Goal: Transaction & Acquisition: Purchase product/service

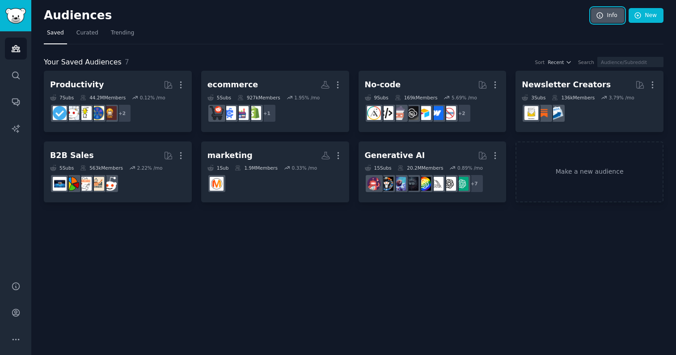
click at [607, 17] on link "Info" at bounding box center [607, 15] width 33 height 15
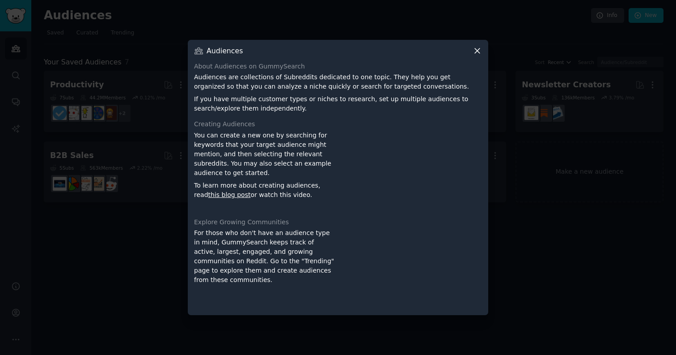
click at [475, 52] on icon at bounding box center [477, 50] width 9 height 9
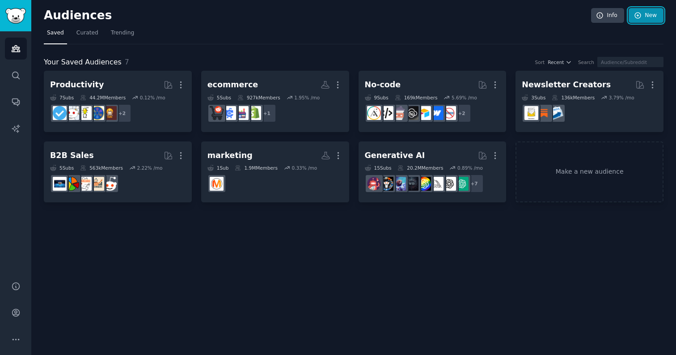
click at [651, 9] on link "New" at bounding box center [646, 15] width 35 height 15
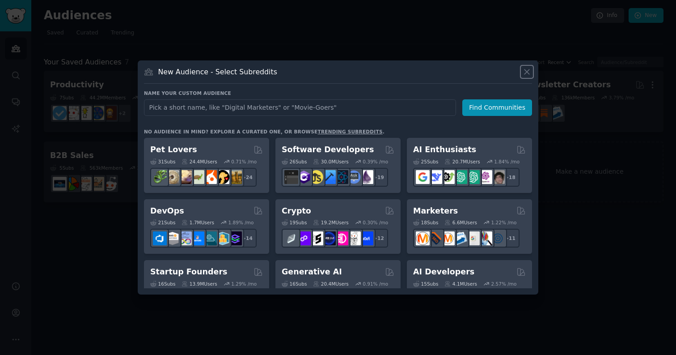
click at [526, 75] on icon at bounding box center [527, 71] width 9 height 9
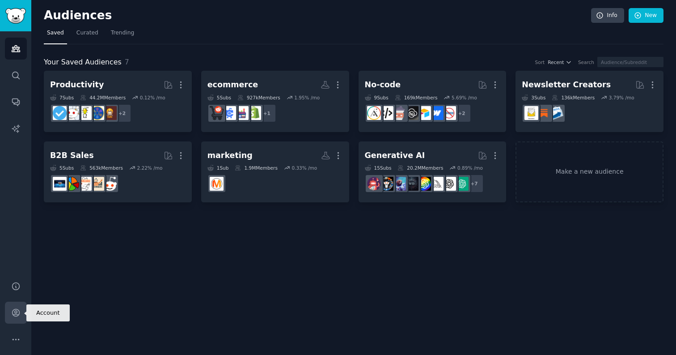
click at [19, 309] on icon "Sidebar" at bounding box center [15, 312] width 9 height 9
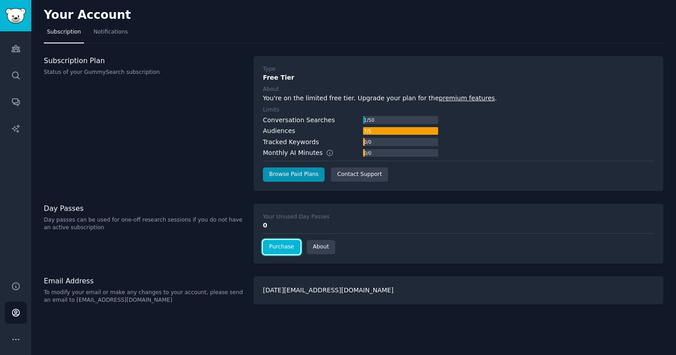
click at [277, 247] on link "Purchase" at bounding box center [282, 247] width 38 height 14
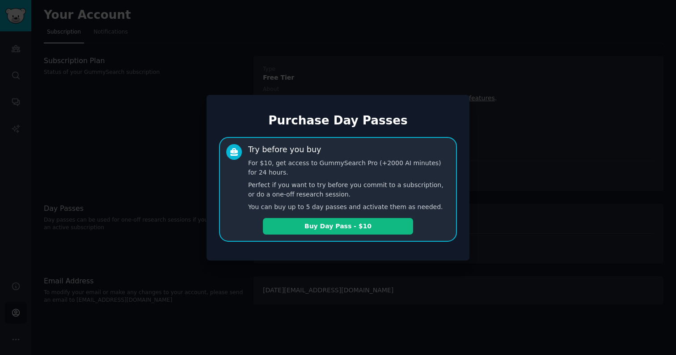
click at [395, 273] on div at bounding box center [338, 177] width 676 height 355
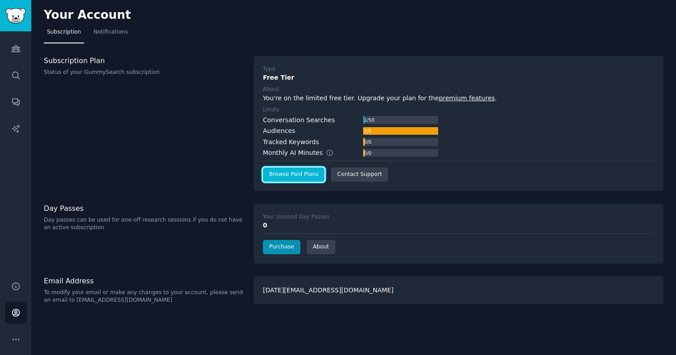
click at [291, 175] on link "Browse Paid Plans" at bounding box center [294, 174] width 62 height 14
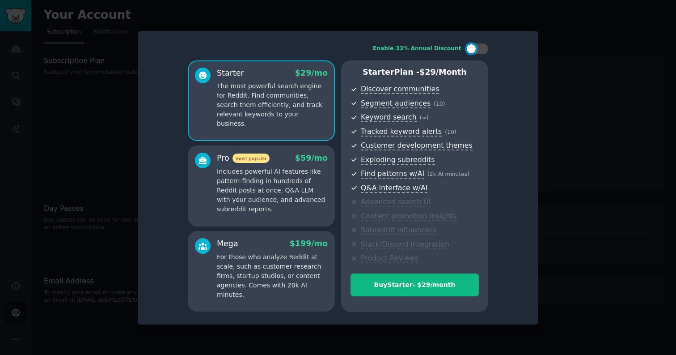
click at [170, 244] on div "Enable 33% Annual Discount Starter $ 29 /mo The most powerful search engine for…" at bounding box center [338, 177] width 388 height 281
click at [567, 127] on div at bounding box center [338, 177] width 676 height 355
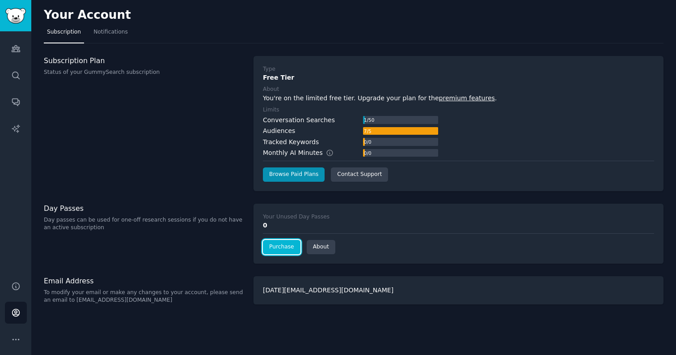
click at [285, 249] on link "Purchase" at bounding box center [282, 247] width 38 height 14
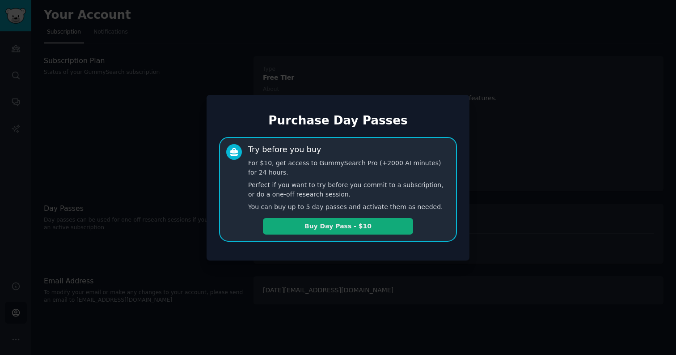
click at [328, 223] on button "Buy Day Pass - $10" at bounding box center [338, 226] width 150 height 17
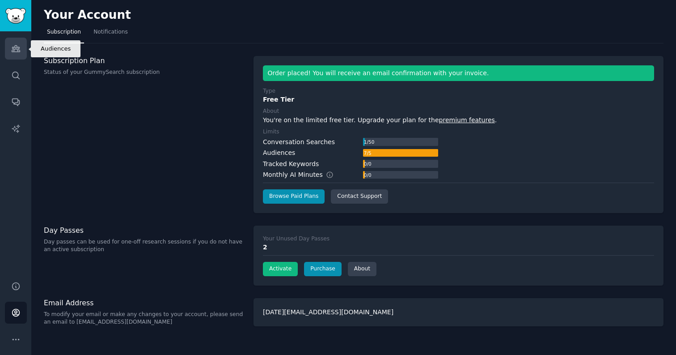
click at [15, 47] on icon "Sidebar" at bounding box center [16, 49] width 8 height 6
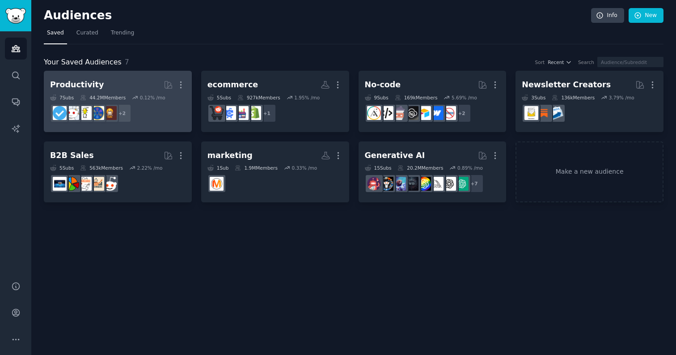
click at [119, 84] on h2 "Productivity More" at bounding box center [118, 85] width 136 height 16
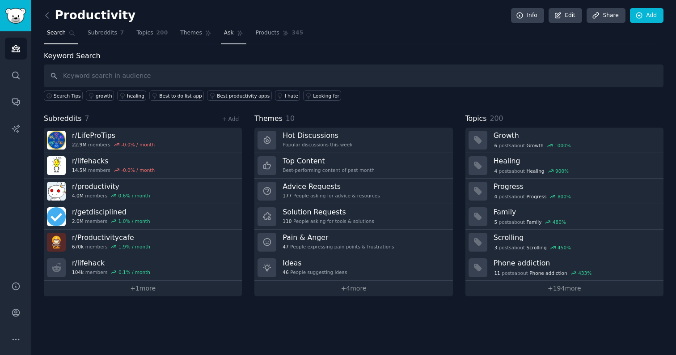
click at [224, 32] on span "Ask" at bounding box center [229, 33] width 10 height 8
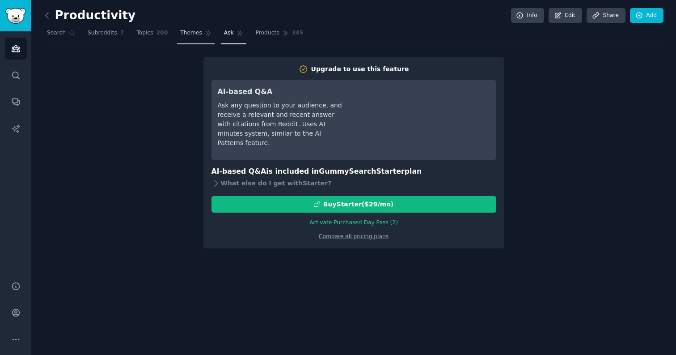
click at [196, 35] on span "Themes" at bounding box center [191, 33] width 22 height 8
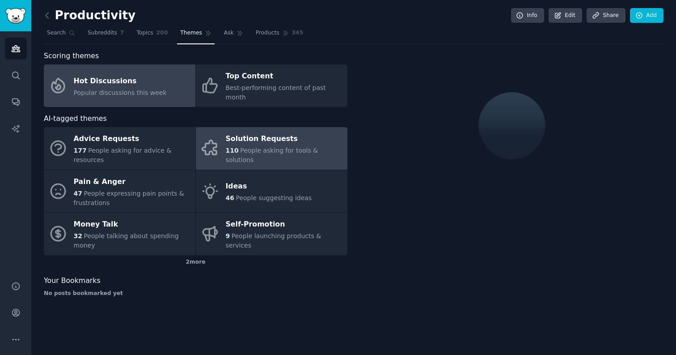
click at [264, 151] on link "Solution Requests 110 People asking for tools & solutions" at bounding box center [272, 148] width 152 height 43
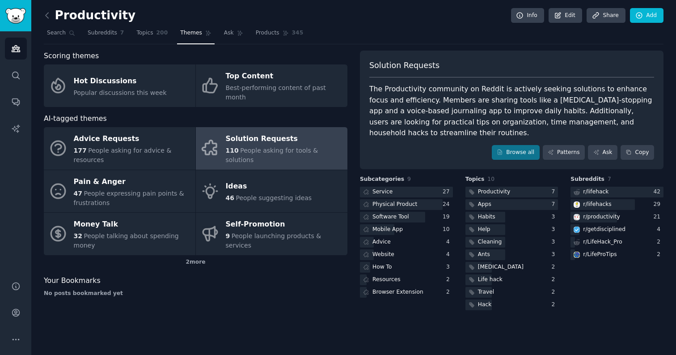
click at [247, 132] on div "Solution Requests" at bounding box center [284, 139] width 117 height 14
click at [571, 154] on link "Patterns" at bounding box center [564, 152] width 42 height 15
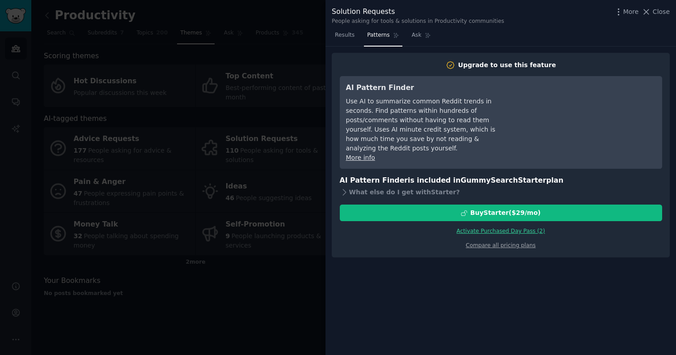
click at [277, 293] on div at bounding box center [338, 177] width 676 height 355
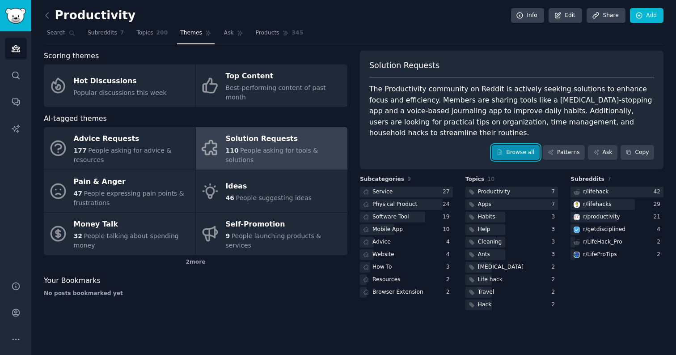
click at [528, 151] on link "Browse all" at bounding box center [516, 152] width 48 height 15
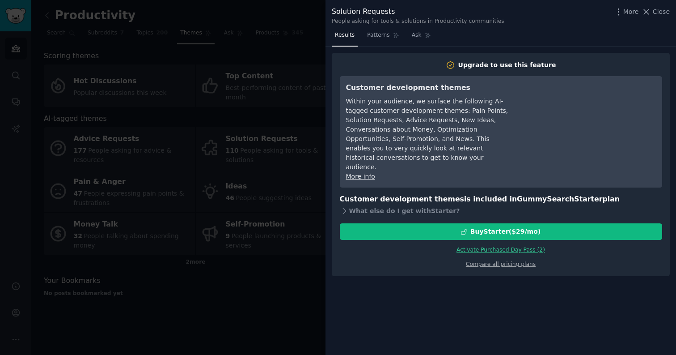
click at [294, 306] on div at bounding box center [338, 177] width 676 height 355
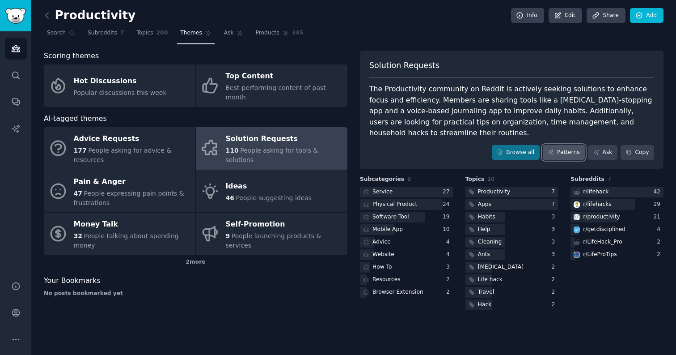
click at [576, 151] on link "Patterns" at bounding box center [564, 152] width 42 height 15
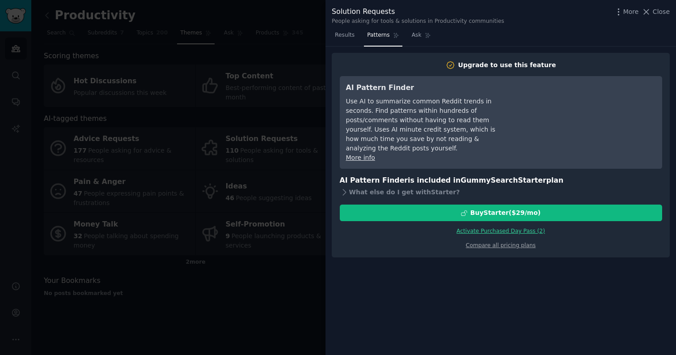
click at [524, 228] on link "Activate Purchased Day Pass ( 2 )" at bounding box center [501, 231] width 89 height 6
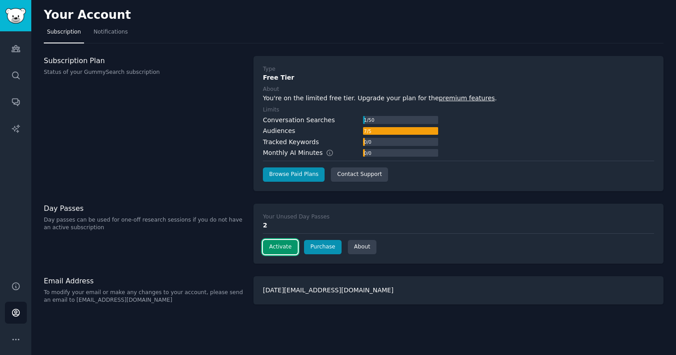
click at [285, 248] on button "Activate" at bounding box center [280, 247] width 35 height 14
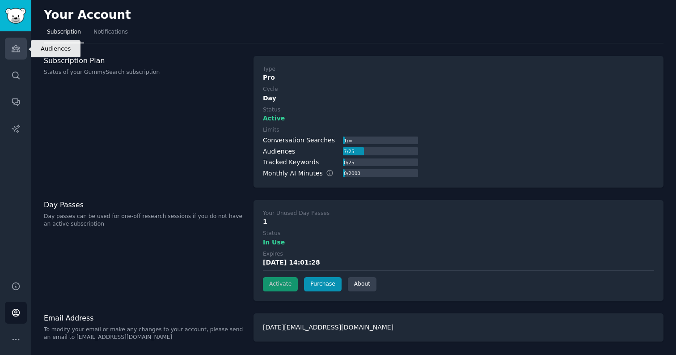
click at [16, 46] on icon "Sidebar" at bounding box center [15, 48] width 9 height 9
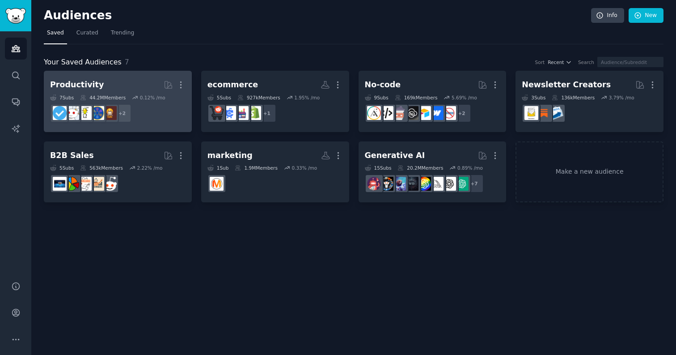
click at [135, 84] on h2 "Productivity More" at bounding box center [118, 85] width 136 height 16
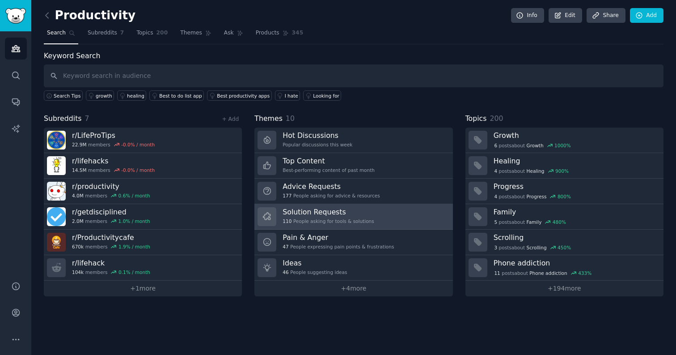
click at [311, 216] on div "Solution Requests 110 People asking for tools & solutions" at bounding box center [328, 216] width 91 height 19
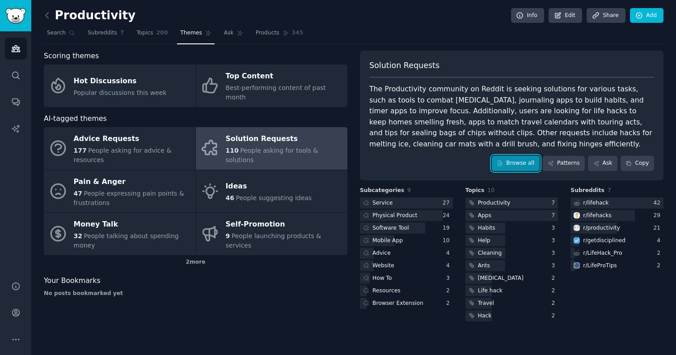
click at [534, 164] on link "Browse all" at bounding box center [516, 163] width 48 height 15
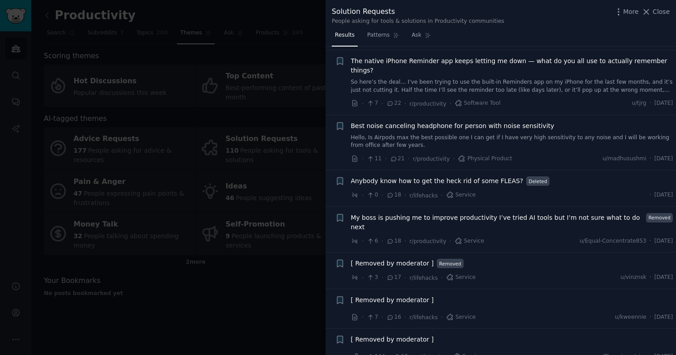
scroll to position [1091, 0]
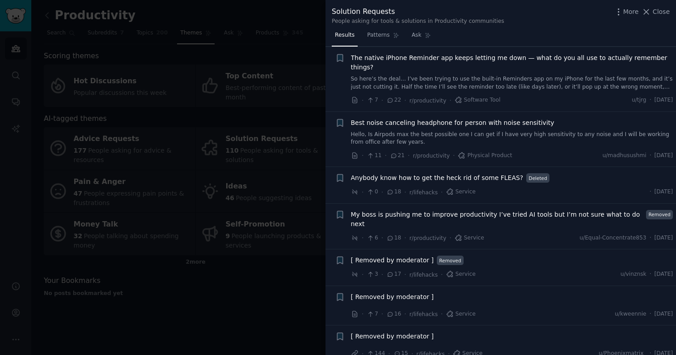
click at [270, 302] on div at bounding box center [338, 177] width 676 height 355
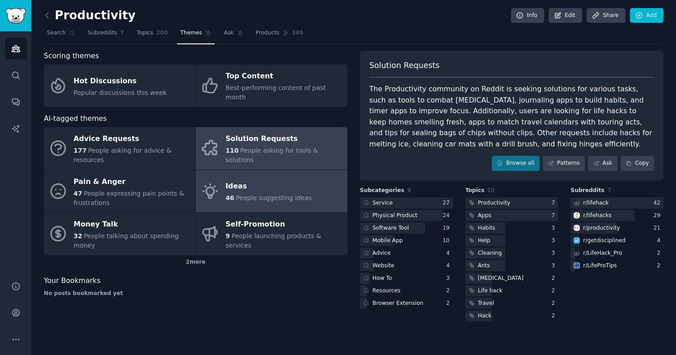
click at [255, 179] on div "Ideas" at bounding box center [269, 186] width 86 height 14
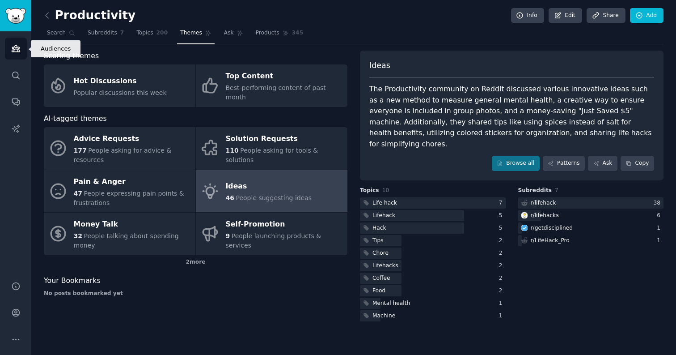
click at [14, 51] on icon "Sidebar" at bounding box center [16, 49] width 8 height 6
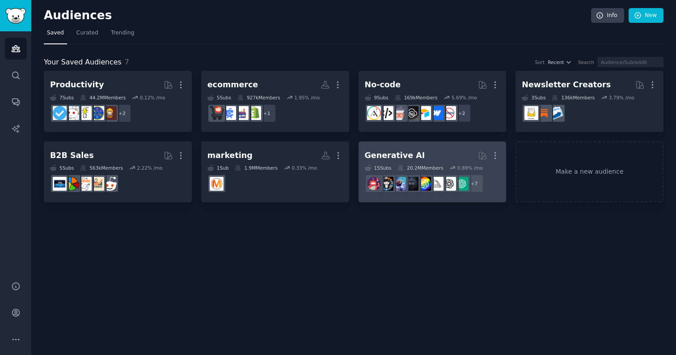
click at [421, 153] on h2 "Generative AI More" at bounding box center [433, 156] width 136 height 16
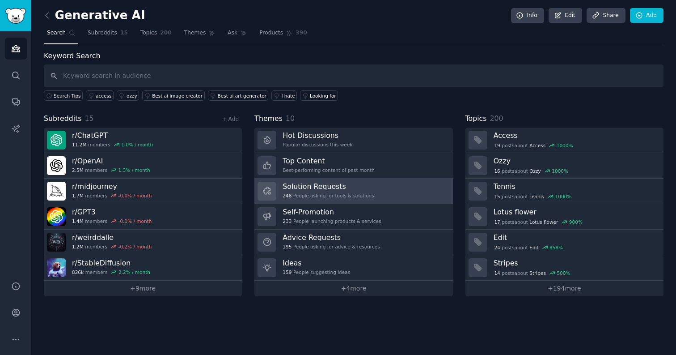
click at [311, 180] on link "Solution Requests 248 People asking for tools & solutions" at bounding box center [354, 192] width 198 height 26
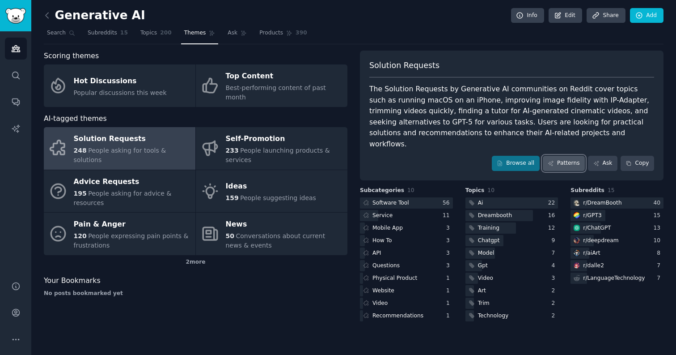
click at [556, 156] on link "Patterns" at bounding box center [564, 163] width 42 height 15
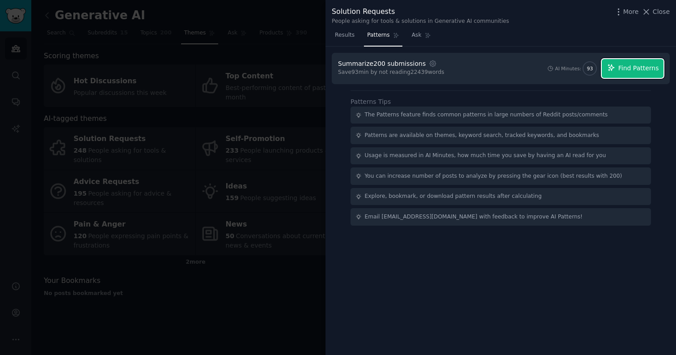
click at [629, 72] on span "Find Patterns" at bounding box center [639, 68] width 41 height 9
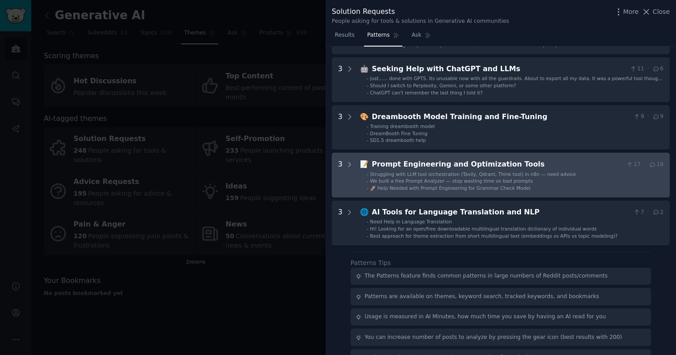
scroll to position [177, 0]
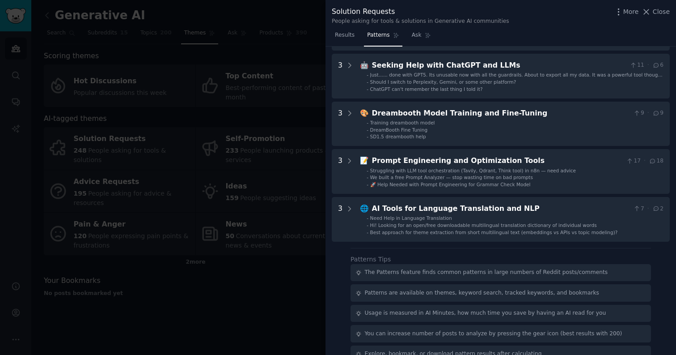
click at [218, 287] on div at bounding box center [338, 177] width 676 height 355
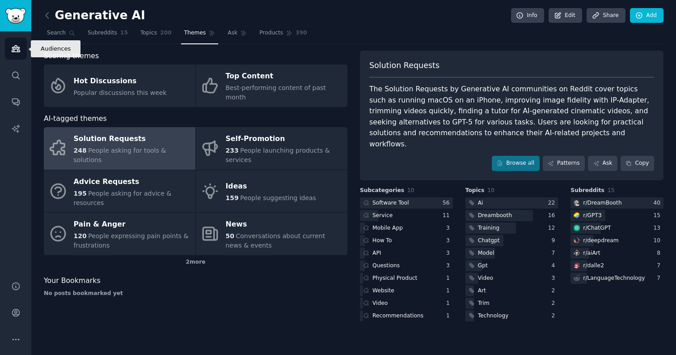
click at [14, 51] on icon "Sidebar" at bounding box center [16, 49] width 8 height 6
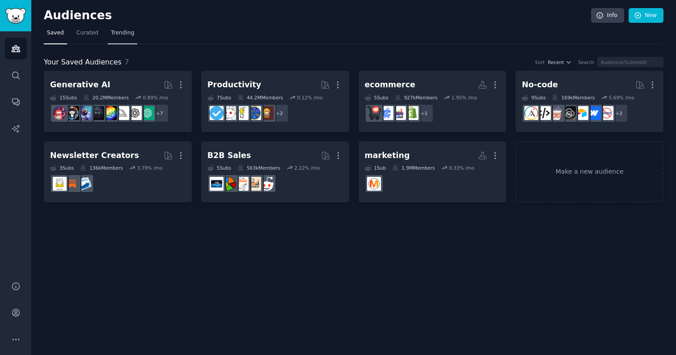
click at [119, 39] on link "Trending" at bounding box center [123, 35] width 30 height 18
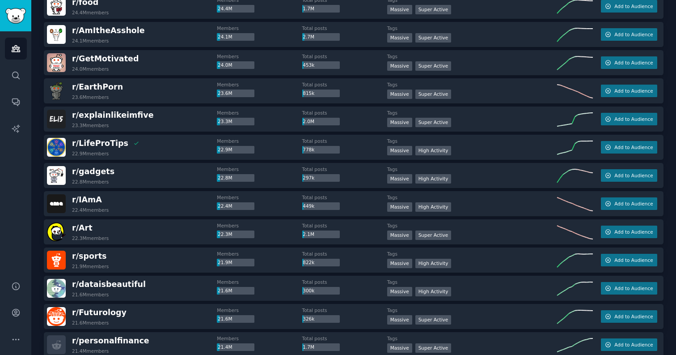
scroll to position [639, 0]
click at [116, 336] on span "r/ personalfinance" at bounding box center [110, 340] width 77 height 9
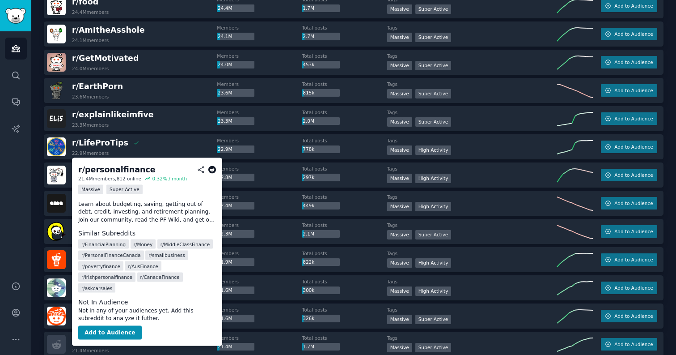
click at [160, 195] on div "Massive Super Active" at bounding box center [147, 189] width 138 height 11
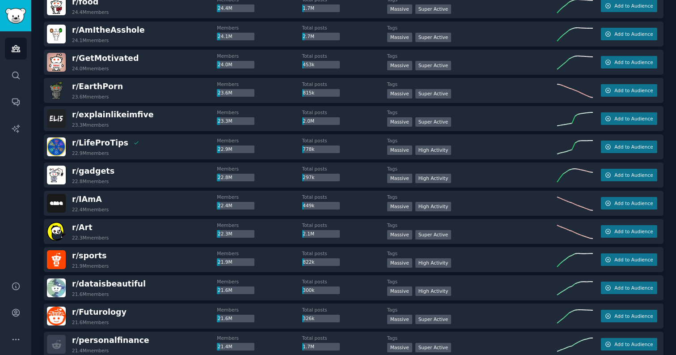
click at [199, 340] on div "r/ personalfinance 21.4M members" at bounding box center [132, 344] width 170 height 19
click at [117, 339] on span "r/ personalfinance" at bounding box center [110, 340] width 77 height 9
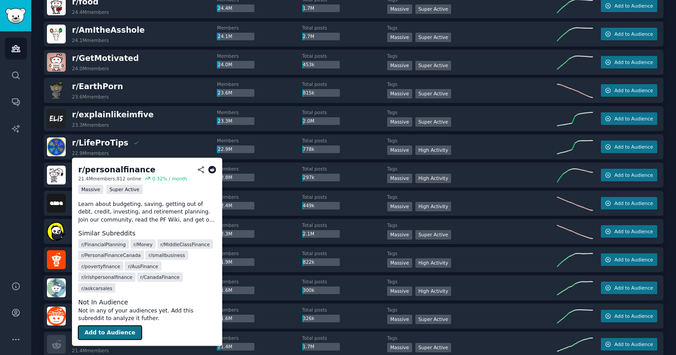
click at [116, 325] on button "Add to Audience" at bounding box center [110, 332] width 64 height 14
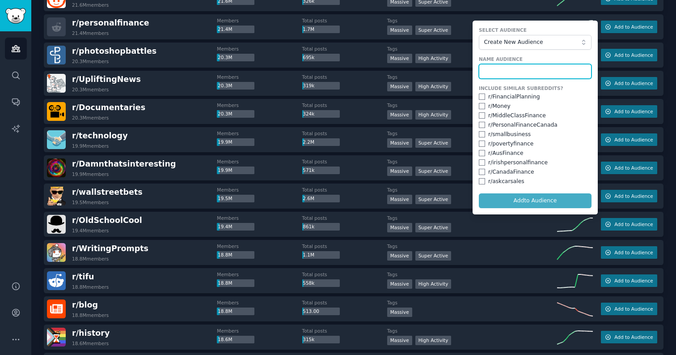
scroll to position [952, 0]
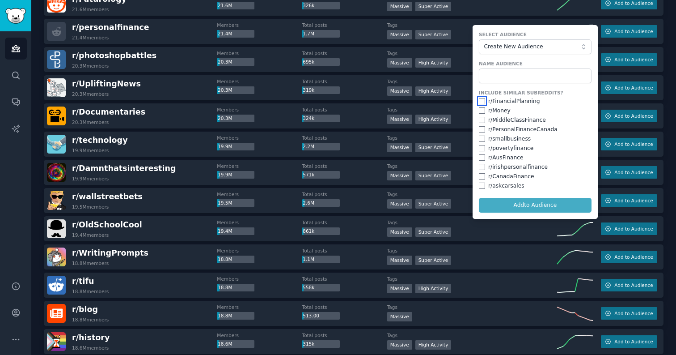
click at [479, 101] on input "checkbox" at bounding box center [482, 101] width 6 height 6
checkbox input "true"
click at [480, 111] on input "checkbox" at bounding box center [482, 110] width 6 height 6
checkbox input "true"
click at [479, 122] on input "checkbox" at bounding box center [482, 120] width 6 height 6
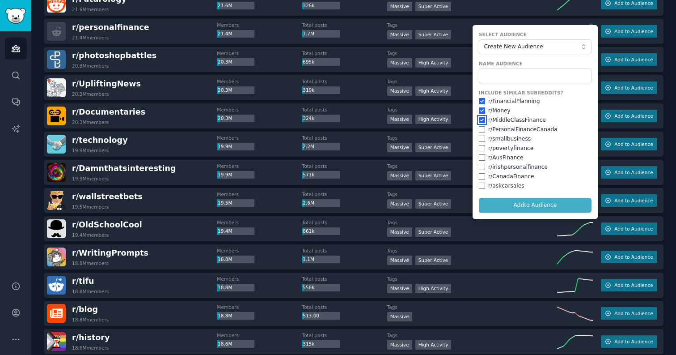
checkbox input "true"
click at [513, 76] on input "text" at bounding box center [535, 75] width 113 height 15
click at [520, 49] on span "Create New Audience" at bounding box center [533, 47] width 98 height 8
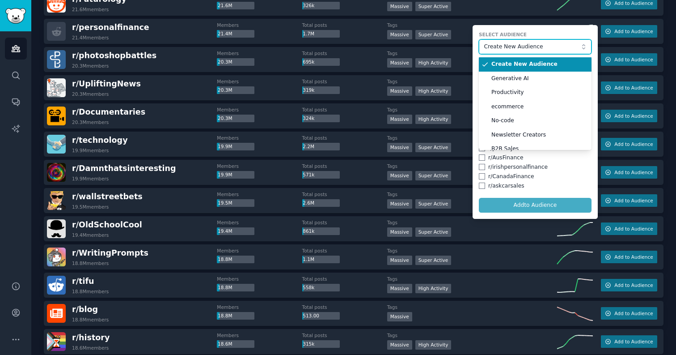
click at [519, 49] on span "Create New Audience" at bounding box center [533, 47] width 98 height 8
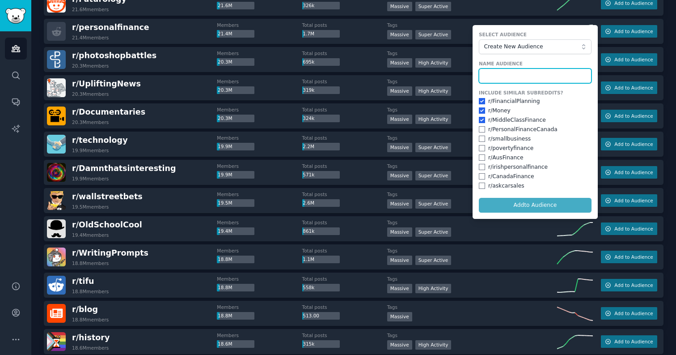
click at [510, 71] on input "text" at bounding box center [535, 75] width 113 height 15
type input "Finance"
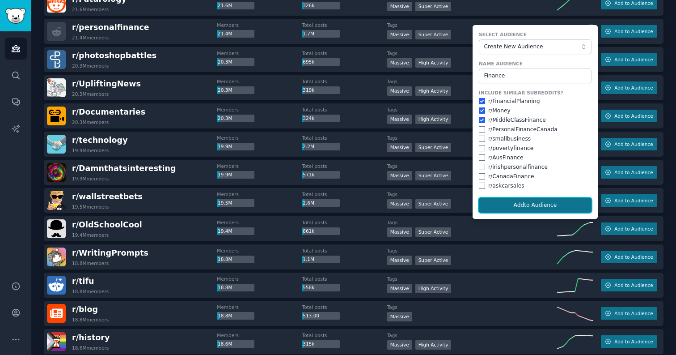
click at [519, 204] on button "Add to Audience" at bounding box center [535, 205] width 113 height 15
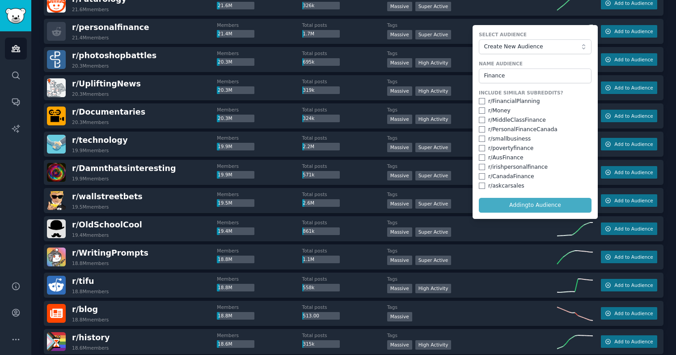
checkbox input "false"
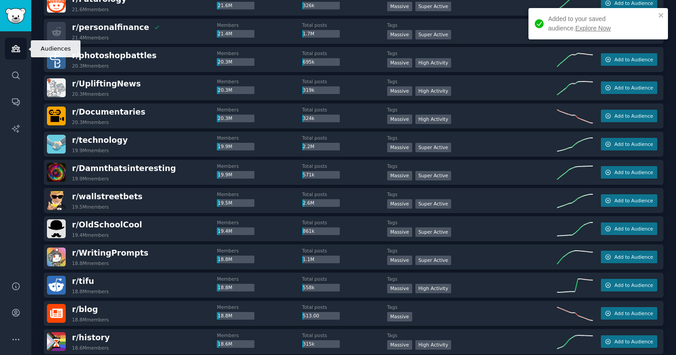
click at [16, 44] on icon "Sidebar" at bounding box center [15, 48] width 9 height 9
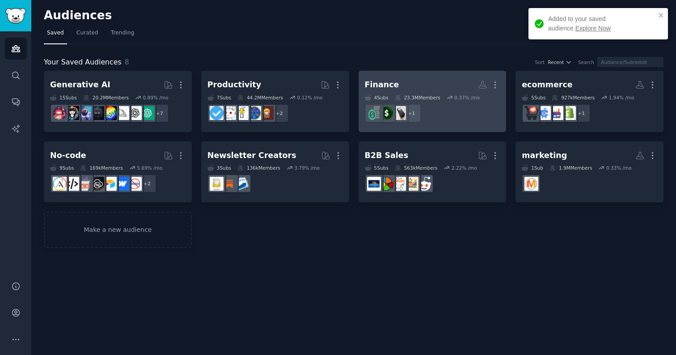
click at [421, 87] on h2 "Finance More" at bounding box center [433, 85] width 136 height 16
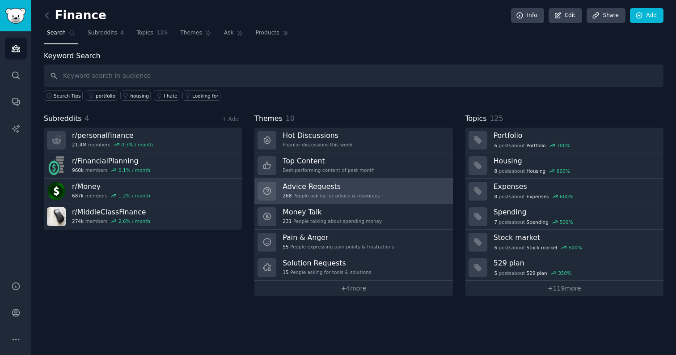
click at [347, 196] on div "268 People asking for advice & resources" at bounding box center [331, 195] width 97 height 6
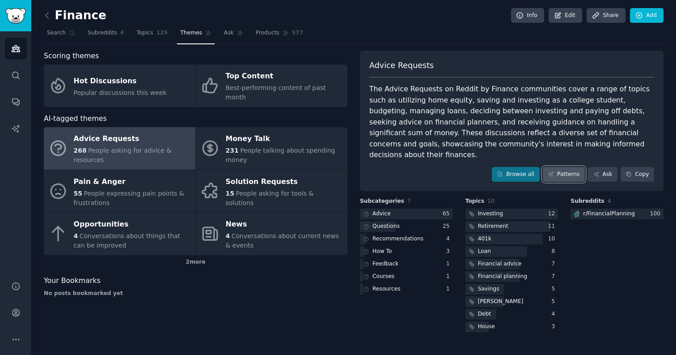
click at [566, 167] on link "Patterns" at bounding box center [564, 174] width 42 height 15
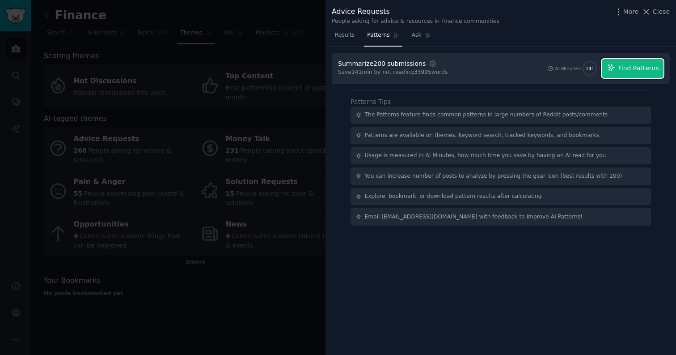
click at [641, 66] on span "Find Patterns" at bounding box center [639, 68] width 41 height 9
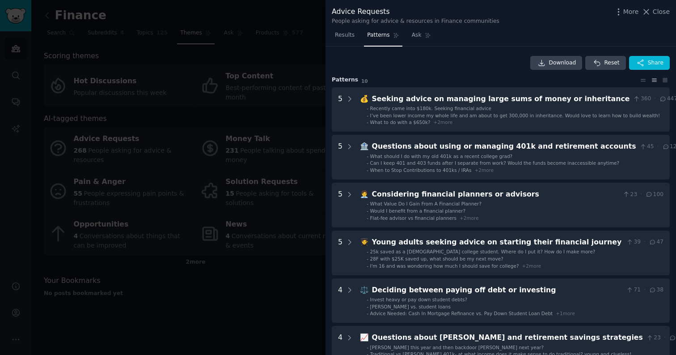
click at [226, 300] on div at bounding box center [338, 177] width 676 height 355
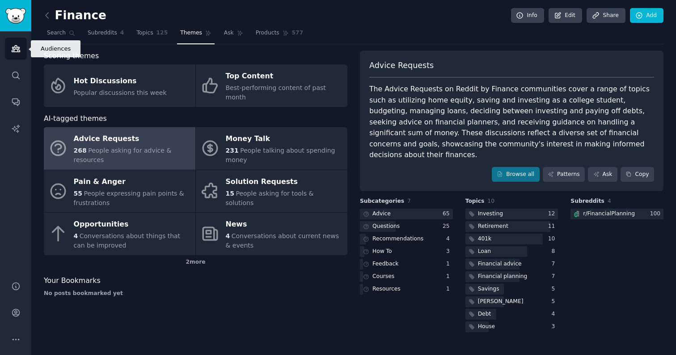
click at [16, 48] on icon "Sidebar" at bounding box center [16, 49] width 8 height 6
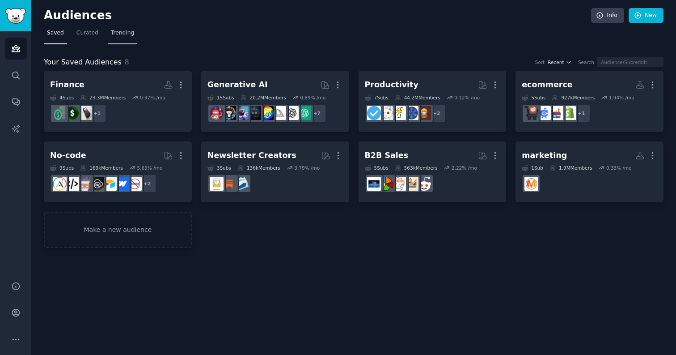
click at [127, 37] on link "Trending" at bounding box center [123, 35] width 30 height 18
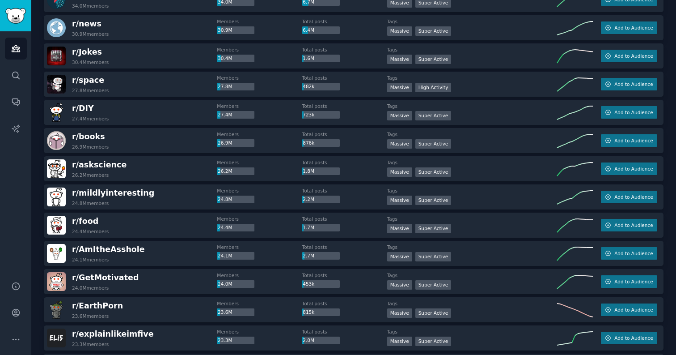
scroll to position [421, 0]
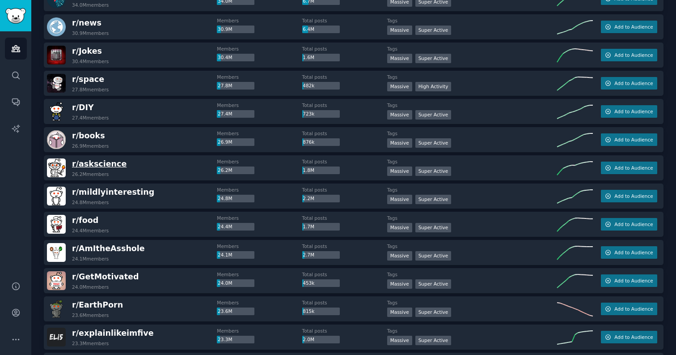
click at [107, 166] on span "r/ askscience" at bounding box center [99, 163] width 55 height 9
click at [106, 165] on span "r/ askscience" at bounding box center [99, 163] width 55 height 9
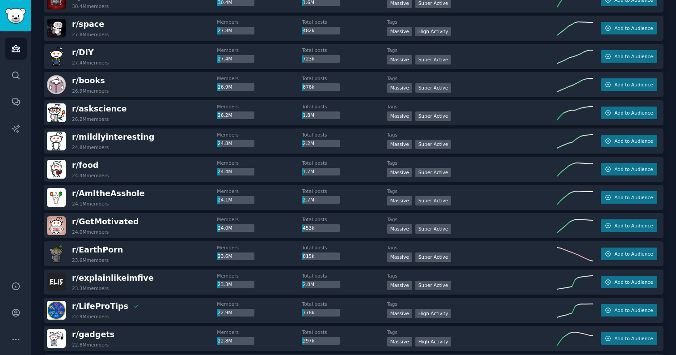
scroll to position [477, 0]
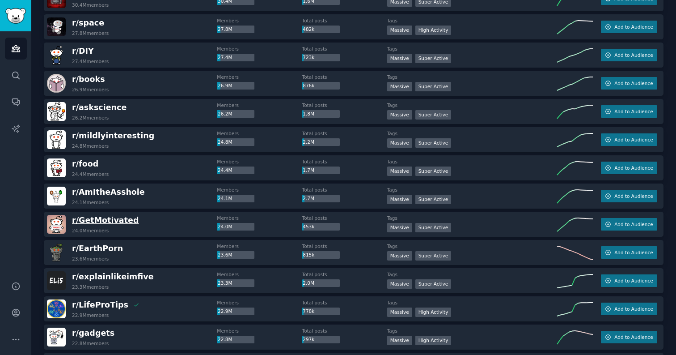
click at [116, 221] on span "r/ GetMotivated" at bounding box center [105, 220] width 67 height 9
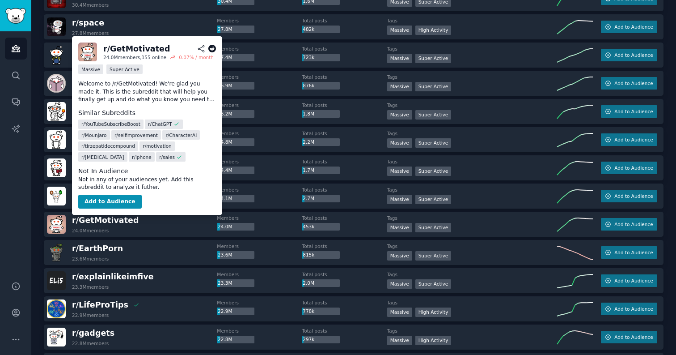
click at [203, 48] on icon at bounding box center [201, 49] width 8 height 8
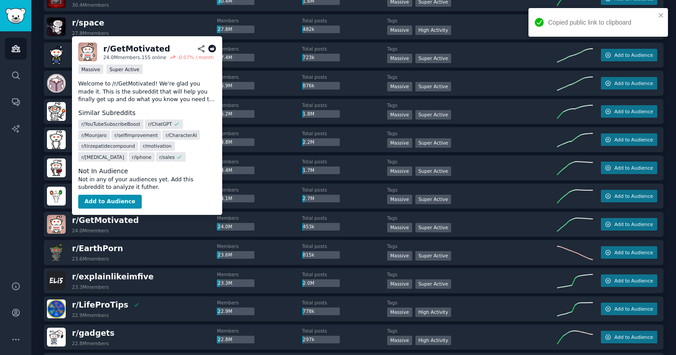
click at [213, 48] on icon at bounding box center [212, 49] width 8 height 8
